Goal: Transaction & Acquisition: Subscribe to service/newsletter

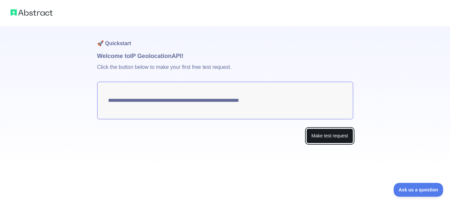
click at [316, 138] on button "Make test request" at bounding box center [330, 136] width 46 height 15
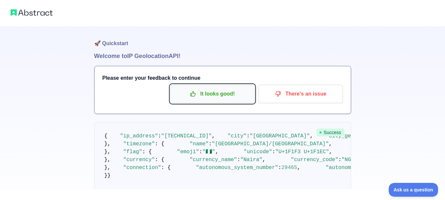
click at [246, 96] on p "It looks good!" at bounding box center [212, 93] width 74 height 11
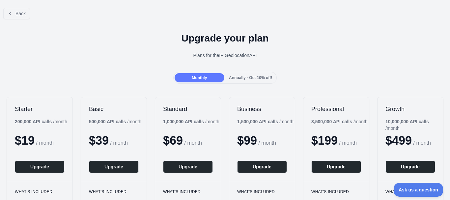
click at [242, 79] on span "Annually - Get 10% off!" at bounding box center [250, 77] width 43 height 5
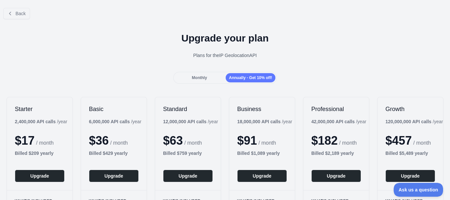
click at [201, 78] on span "Monthly" at bounding box center [199, 77] width 15 height 5
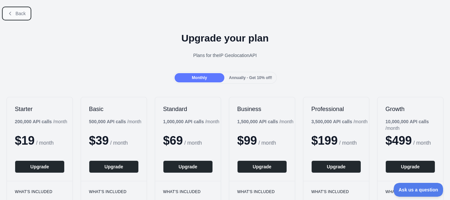
click at [21, 18] on button "Back" at bounding box center [16, 13] width 27 height 11
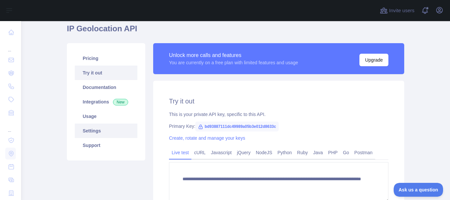
scroll to position [28, 0]
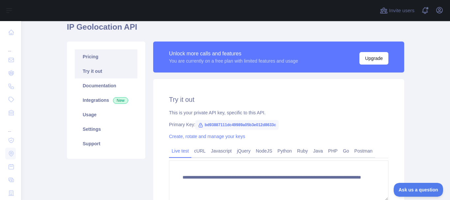
click at [85, 50] on link "Pricing" at bounding box center [106, 56] width 63 height 15
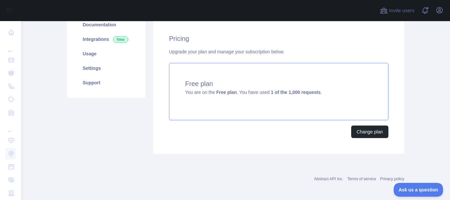
scroll to position [90, 0]
click at [221, 87] on h4 "Free plan" at bounding box center [278, 83] width 187 height 9
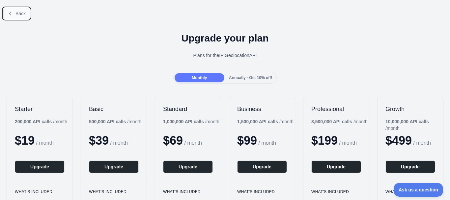
click at [6, 11] on button "Back" at bounding box center [16, 13] width 27 height 11
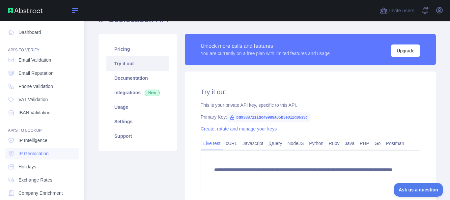
click at [74, 10] on icon at bounding box center [75, 11] width 8 height 8
click at [74, 13] on icon at bounding box center [75, 11] width 8 height 8
click at [75, 11] on icon at bounding box center [75, 11] width 8 height 8
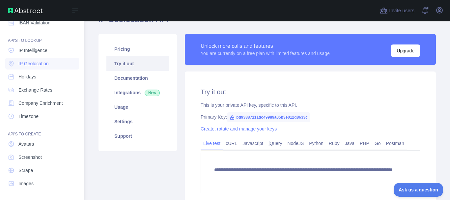
click at [311, 54] on div "You are currently on a free plan with limited features and usage" at bounding box center [265, 53] width 129 height 7
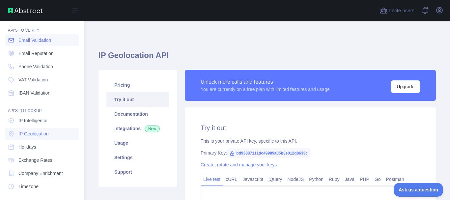
scroll to position [0, 0]
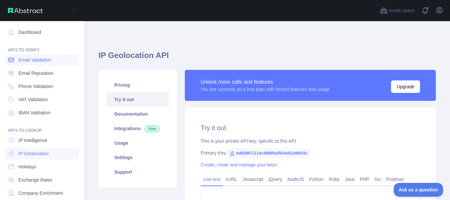
click at [31, 58] on span "Email Validation" at bounding box center [34, 60] width 33 height 7
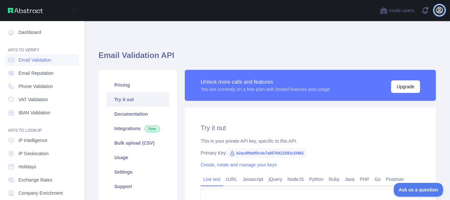
click at [438, 10] on icon "button" at bounding box center [440, 10] width 8 height 8
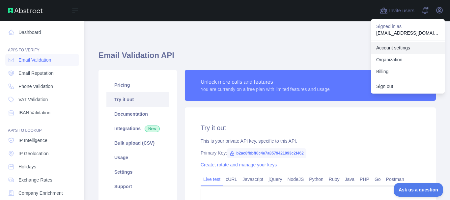
click at [404, 48] on link "Account settings" at bounding box center [408, 48] width 74 height 12
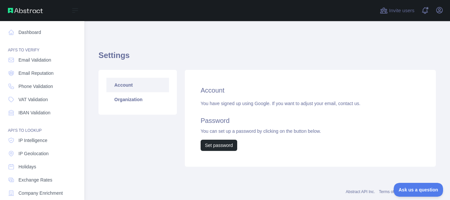
click at [322, 103] on div "You have signed up using Google. If you want to adjust your email, contact us. …" at bounding box center [311, 125] width 220 height 51
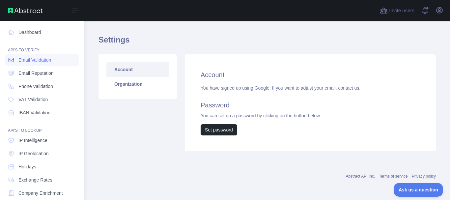
click at [31, 60] on span "Email Validation" at bounding box center [34, 60] width 33 height 7
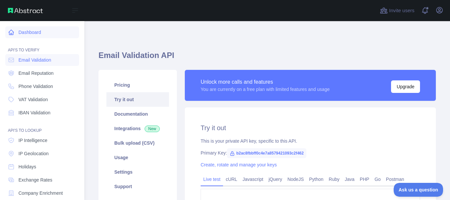
click at [23, 33] on link "Dashboard" at bounding box center [42, 32] width 74 height 12
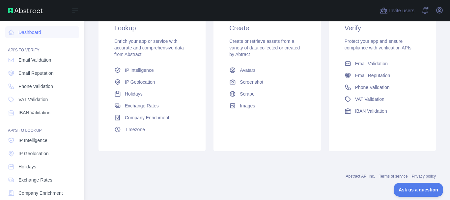
scroll to position [83, 0]
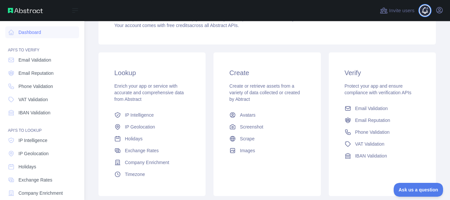
click at [423, 10] on span at bounding box center [427, 10] width 13 height 21
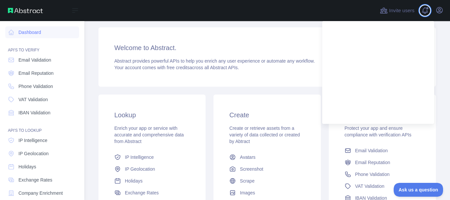
scroll to position [40, 0]
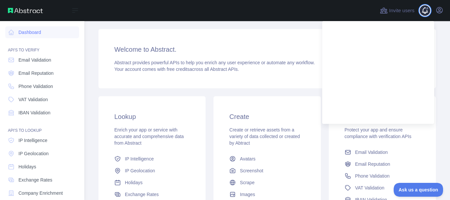
click at [424, 9] on span at bounding box center [427, 10] width 13 height 21
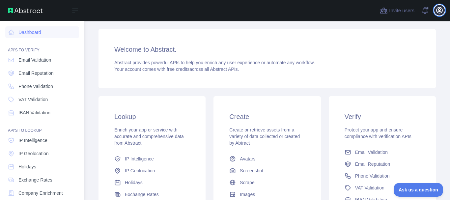
click at [437, 10] on icon "button" at bounding box center [440, 10] width 8 height 8
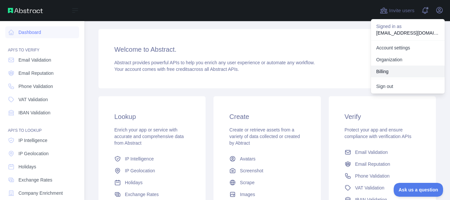
click at [385, 71] on button "Billing" at bounding box center [408, 72] width 74 height 12
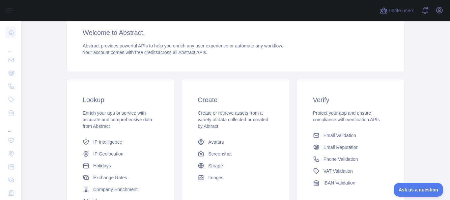
scroll to position [63, 0]
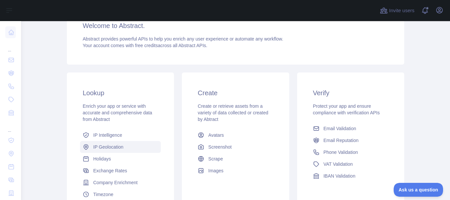
click at [93, 144] on span "IP Geolocation" at bounding box center [108, 147] width 30 height 7
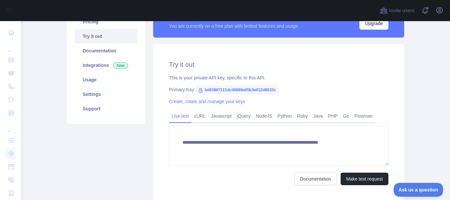
scroll to position [63, 0]
type textarea "**********"
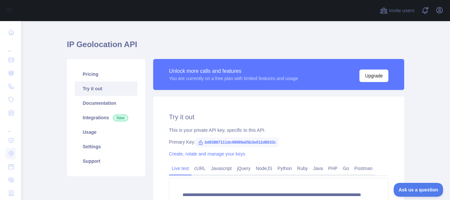
scroll to position [0, 0]
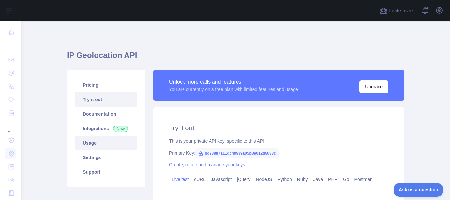
click at [115, 143] on link "Usage" at bounding box center [106, 143] width 63 height 15
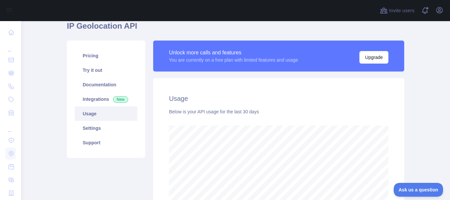
scroll to position [29, 0]
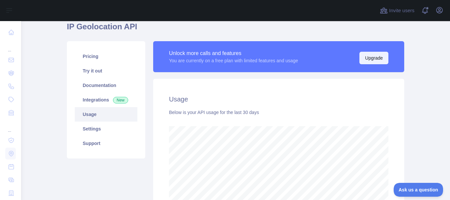
click at [377, 59] on button "Upgrade" at bounding box center [374, 58] width 29 height 13
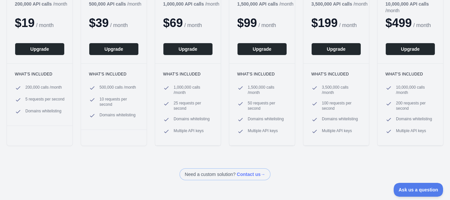
scroll to position [117, 0]
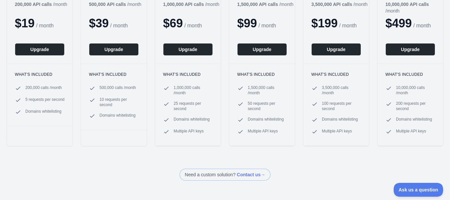
click at [36, 74] on h3 "What's included" at bounding box center [40, 74] width 50 height 5
click at [42, 95] on ul "200,000 calls / month 5 requests per second Domains whitelisting" at bounding box center [40, 100] width 50 height 30
click at [26, 88] on span "200,000 calls / month" at bounding box center [43, 88] width 37 height 7
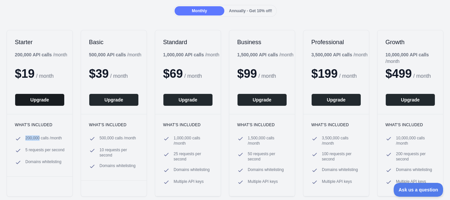
scroll to position [67, 0]
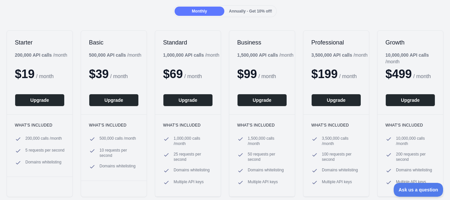
click at [40, 82] on div "Starter 200,000 API calls / month $ 19 / month Upgrade" at bounding box center [40, 73] width 66 height 84
click at [240, 8] on div "Annually - Get 10% off!" at bounding box center [251, 11] width 50 height 9
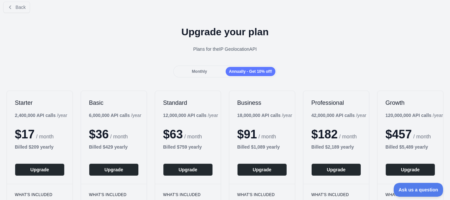
scroll to position [0, 0]
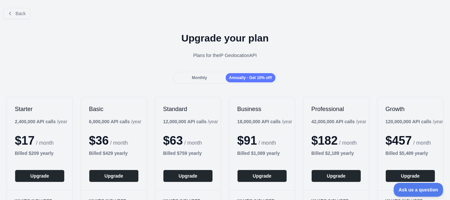
click at [207, 79] on div "Monthly" at bounding box center [200, 77] width 50 height 9
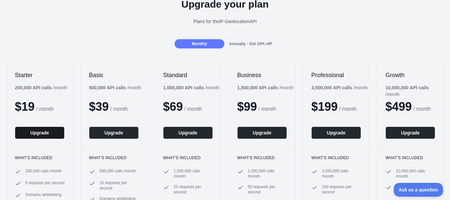
scroll to position [34, 0]
click at [33, 134] on button "Upgrade" at bounding box center [40, 132] width 50 height 13
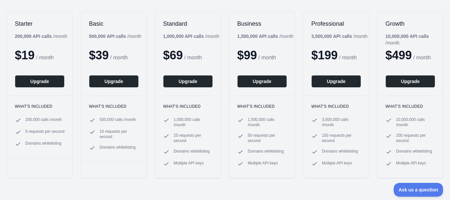
scroll to position [86, 0]
